Goal: Task Accomplishment & Management: Manage account settings

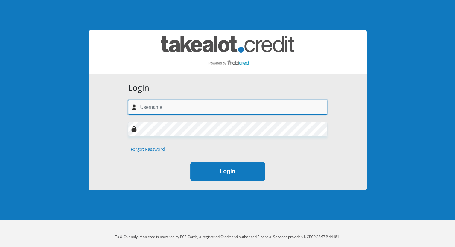
type input "abnerlawrence@gmail.com"
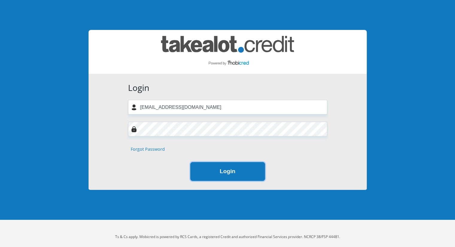
click at [204, 169] on button "Login" at bounding box center [227, 171] width 75 height 19
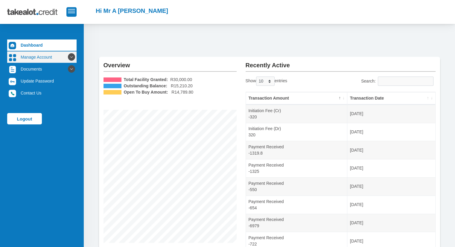
click at [56, 58] on link "Manage Account" at bounding box center [41, 56] width 69 height 11
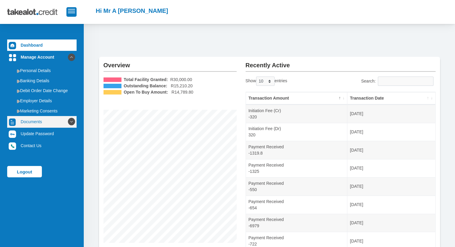
click at [66, 121] on icon at bounding box center [71, 122] width 10 height 10
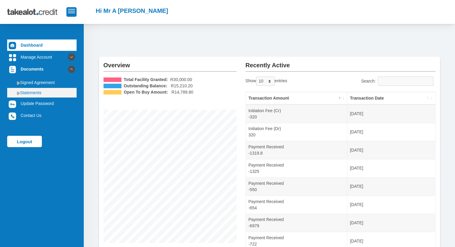
click at [36, 92] on link "Statements" at bounding box center [41, 93] width 69 height 10
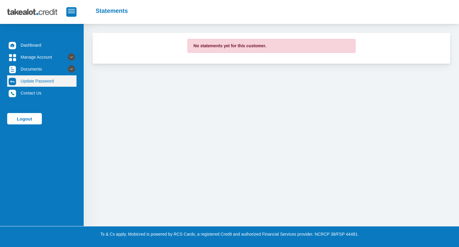
click at [39, 80] on link "Update Password" at bounding box center [41, 80] width 69 height 11
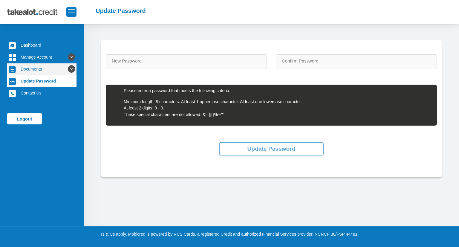
click at [31, 68] on link "Documents" at bounding box center [41, 68] width 69 height 11
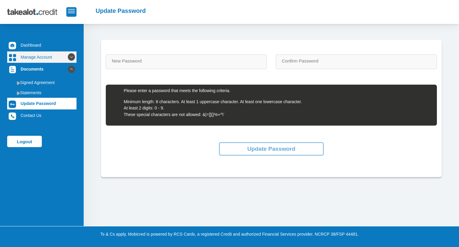
click at [35, 57] on link "Manage Account" at bounding box center [41, 56] width 69 height 11
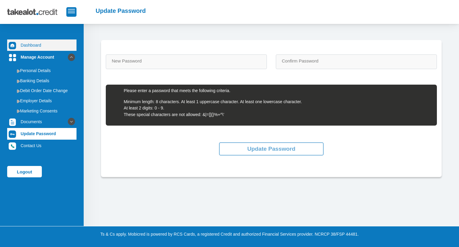
click at [36, 48] on link "Dashboard" at bounding box center [41, 44] width 69 height 11
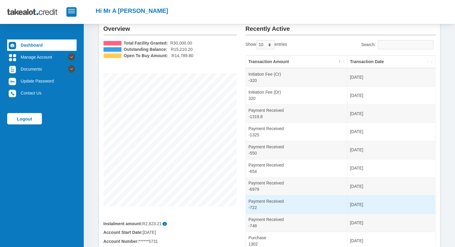
scroll to position [89, 0]
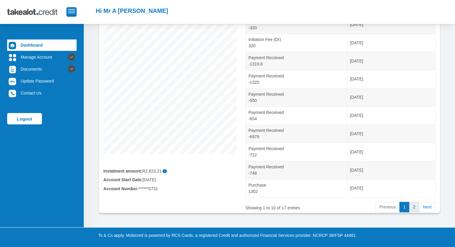
click at [412, 204] on link "2" at bounding box center [414, 207] width 10 height 11
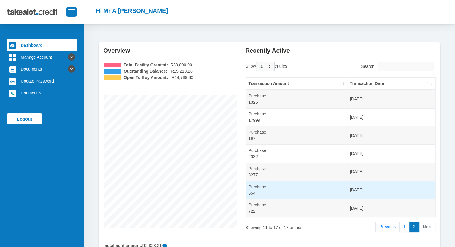
scroll to position [14, 0]
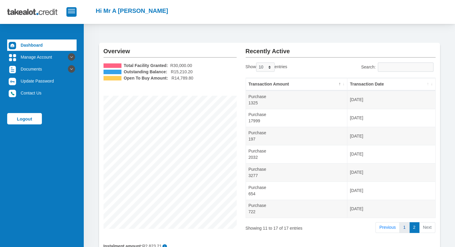
click at [403, 223] on link "1" at bounding box center [404, 227] width 10 height 11
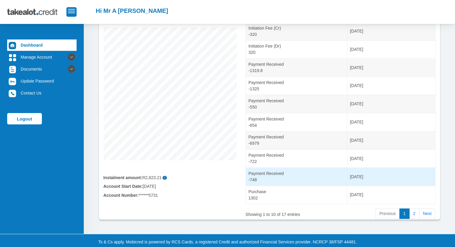
scroll to position [89, 0]
